Goal: Find specific page/section: Find specific page/section

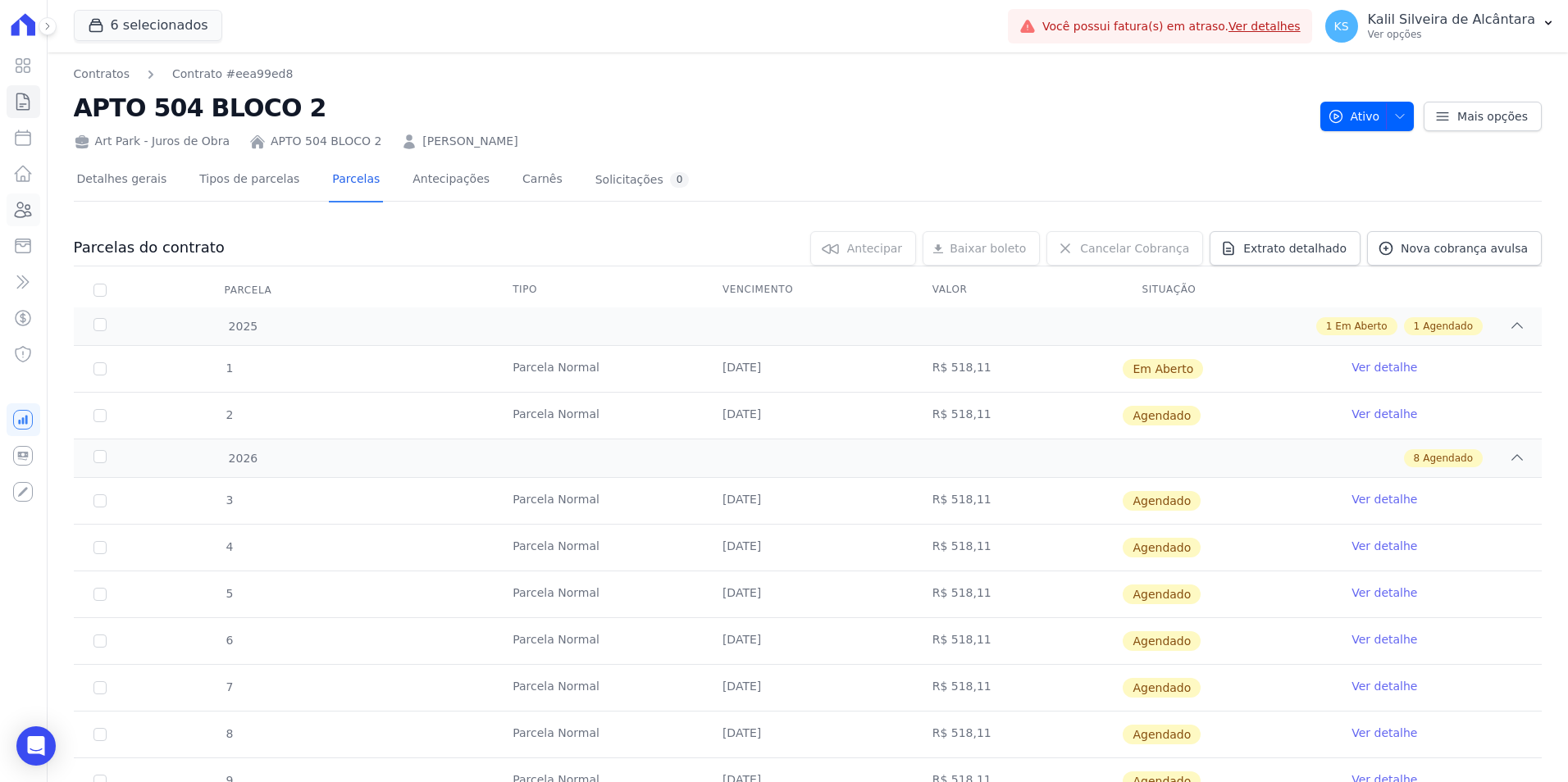
click at [38, 204] on link "Clientes" at bounding box center [23, 210] width 34 height 33
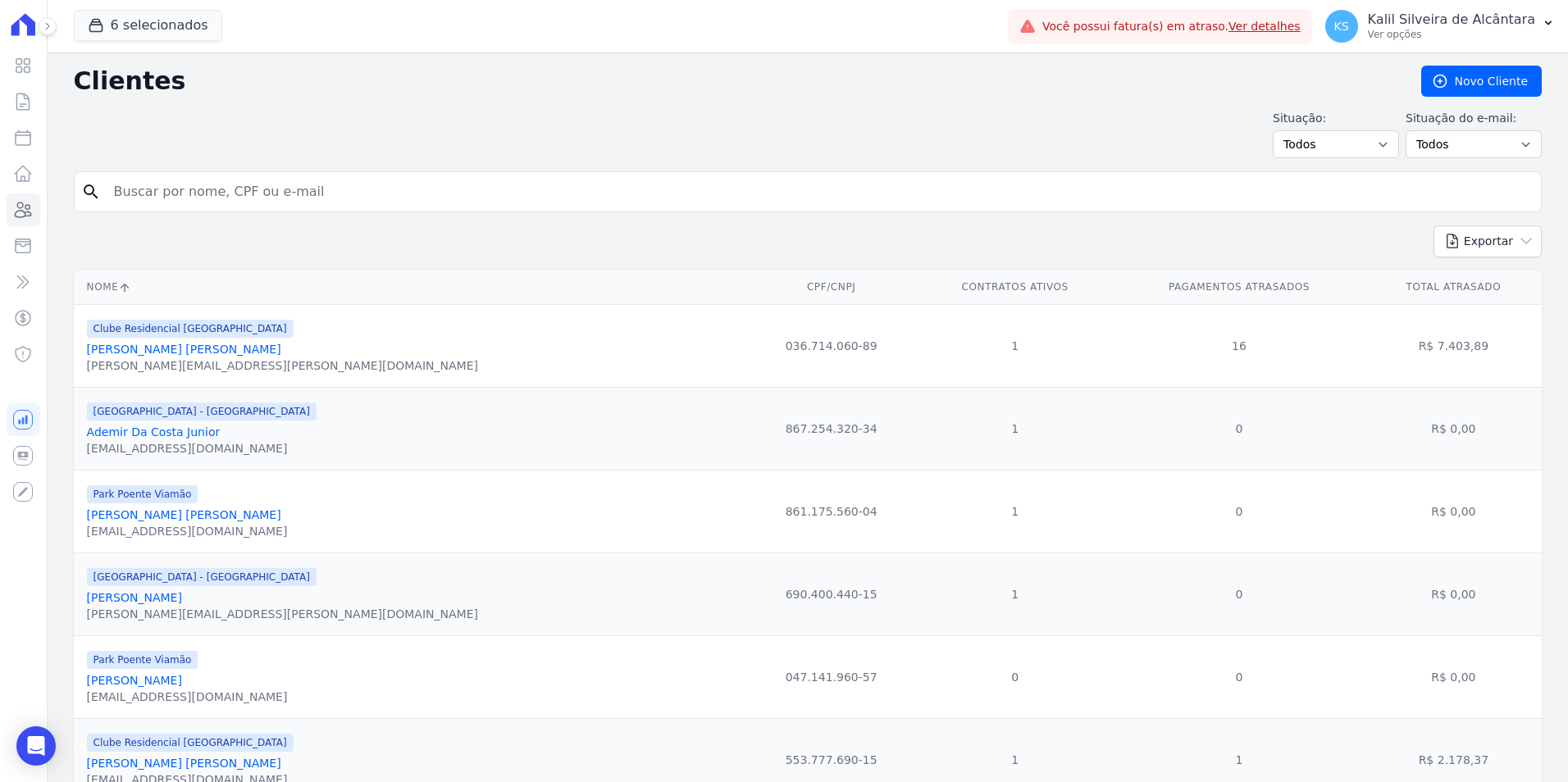
click at [203, 198] on input "search" at bounding box center [819, 191] width 1430 height 33
type input "[PERSON_NAME]"
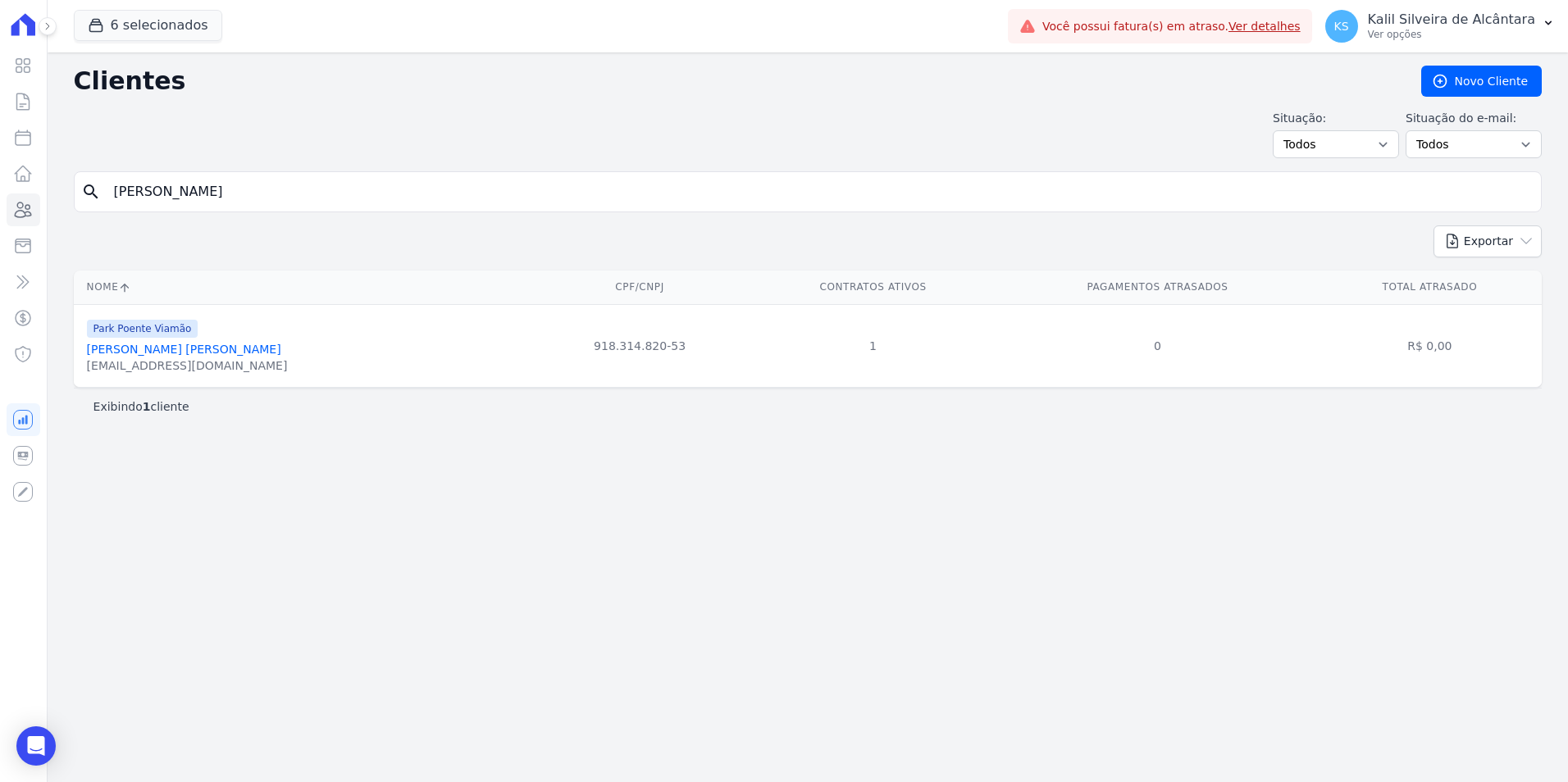
click at [200, 348] on link "[PERSON_NAME] [PERSON_NAME]" at bounding box center [184, 350] width 195 height 13
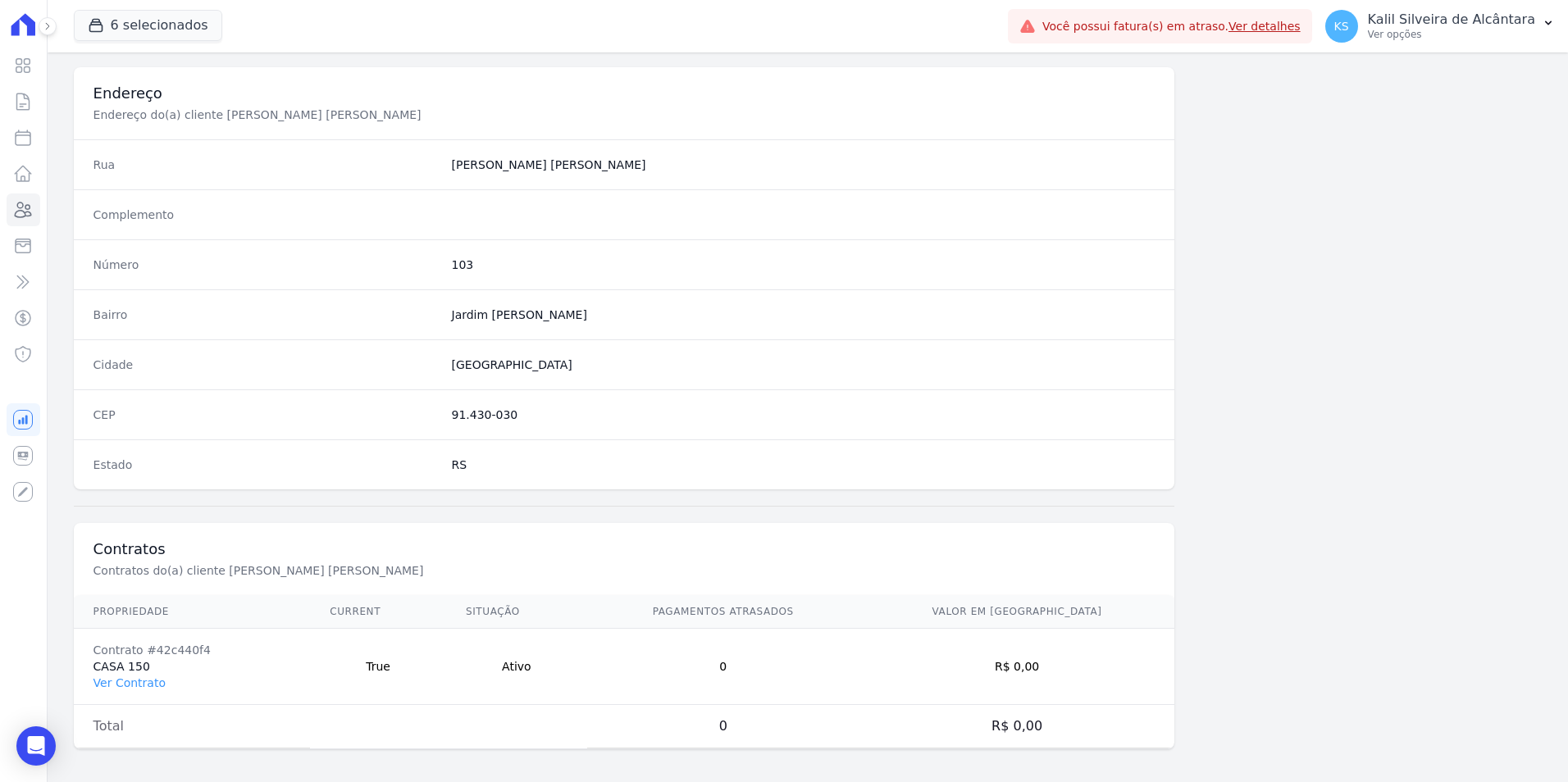
scroll to position [752, 0]
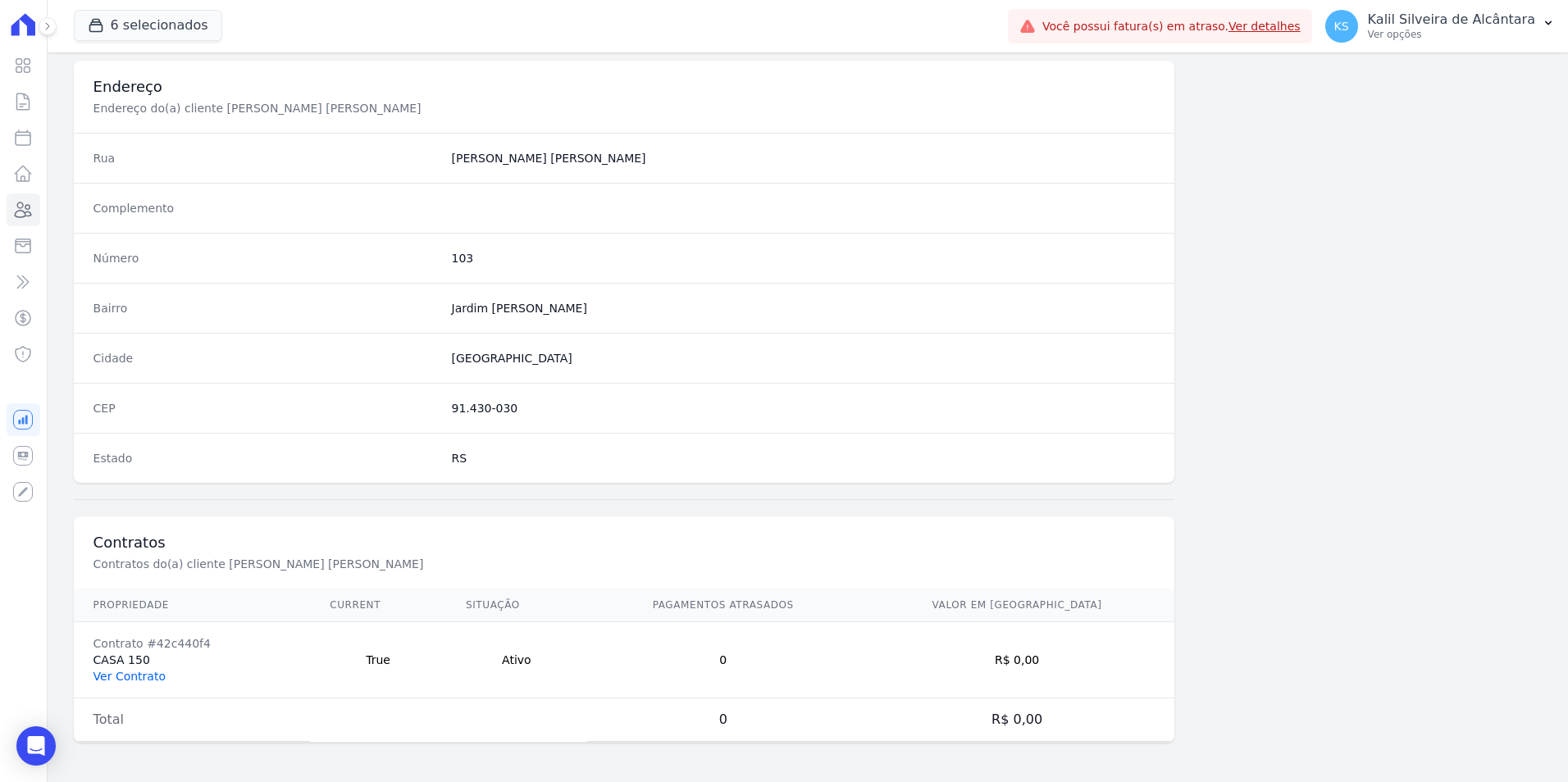
click at [135, 671] on link "Ver Contrato" at bounding box center [130, 676] width 72 height 13
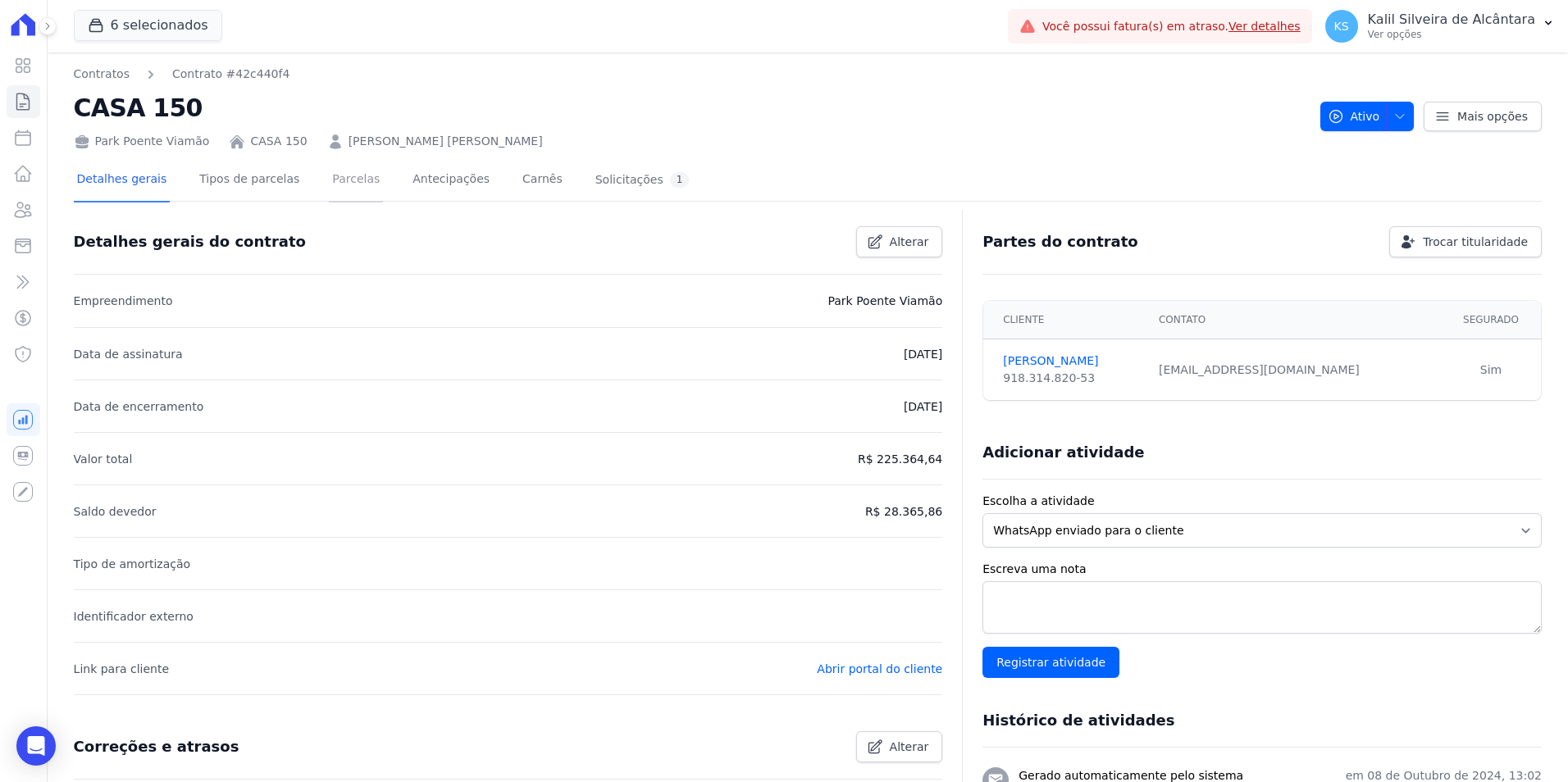
click at [346, 192] on link "Parcelas" at bounding box center [356, 181] width 55 height 44
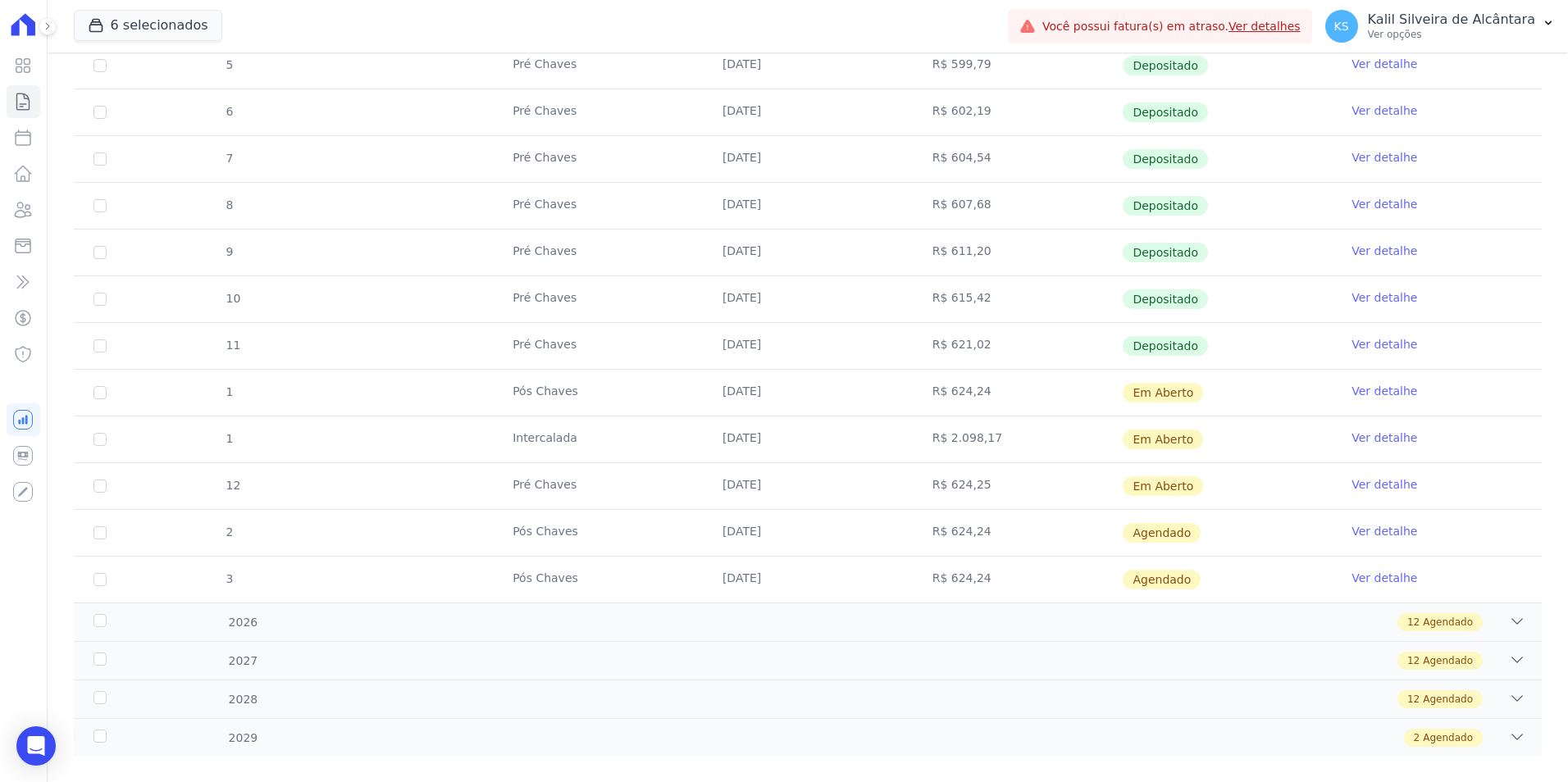
scroll to position [459, 0]
